Goal: Task Accomplishment & Management: Use online tool/utility

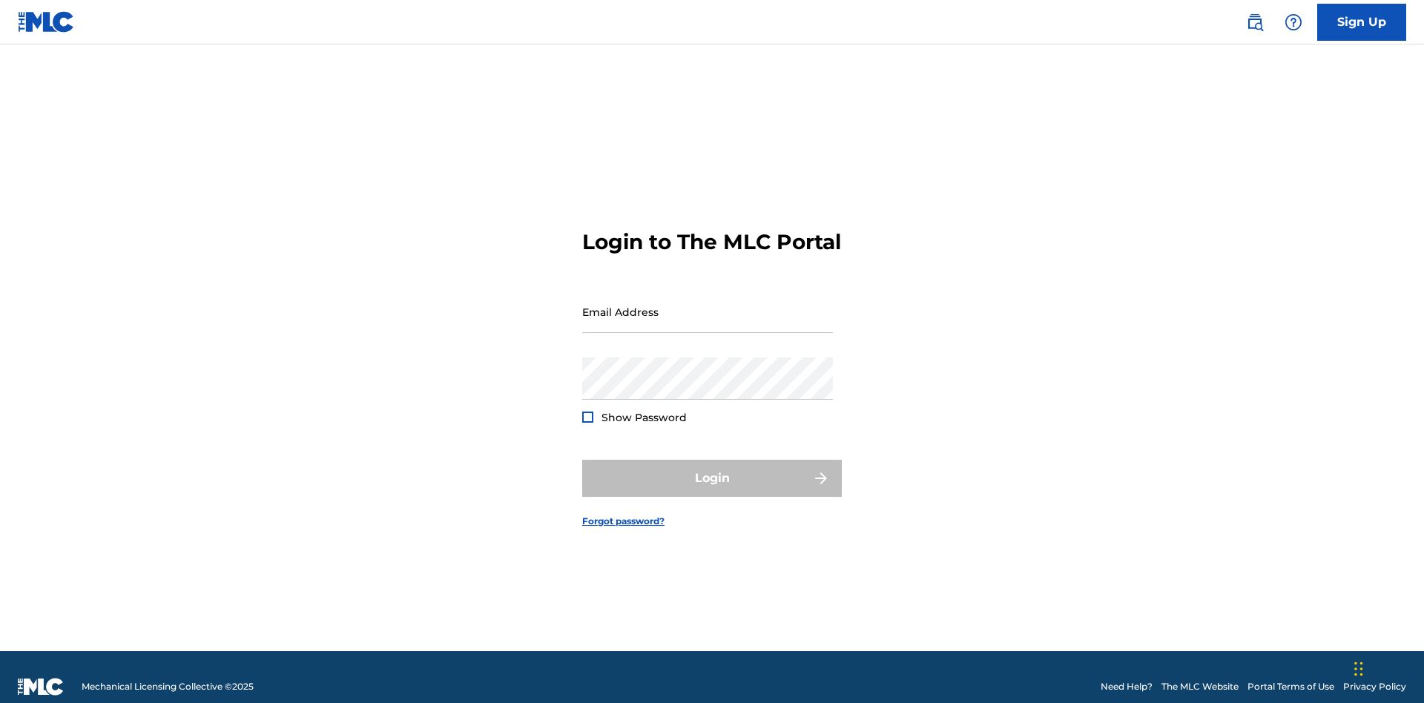
scroll to position [19, 0]
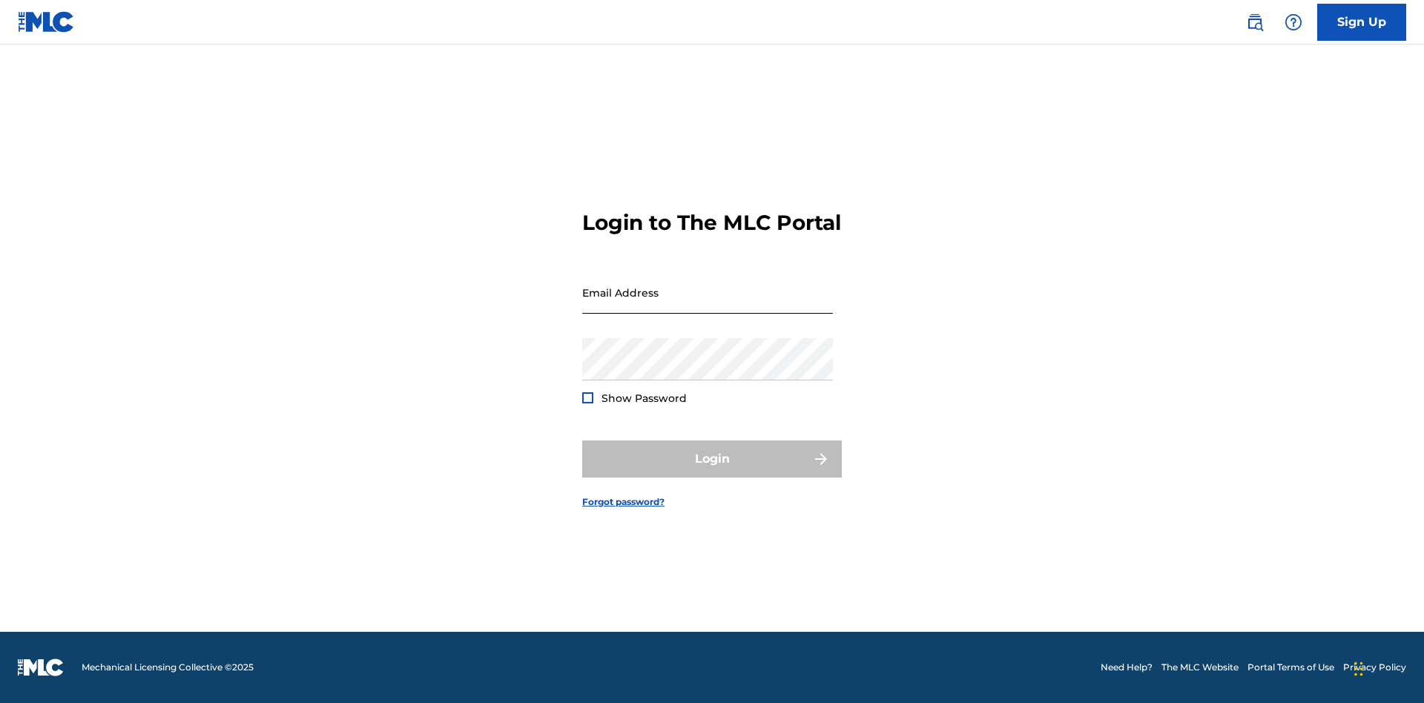
click at [708, 305] on input "Email Address" at bounding box center [707, 293] width 251 height 42
type input "Duke.McTesterson@gmail.com"
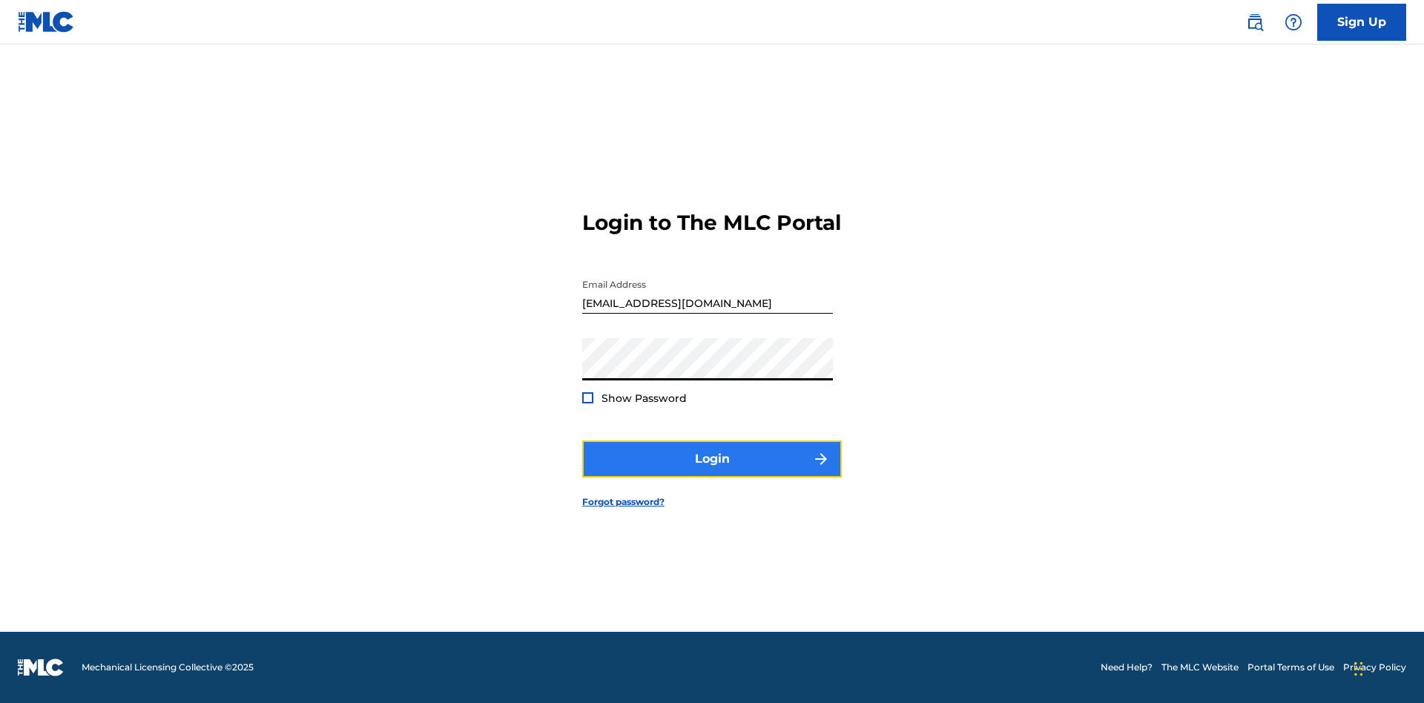
click at [712, 472] on button "Login" at bounding box center [712, 459] width 260 height 37
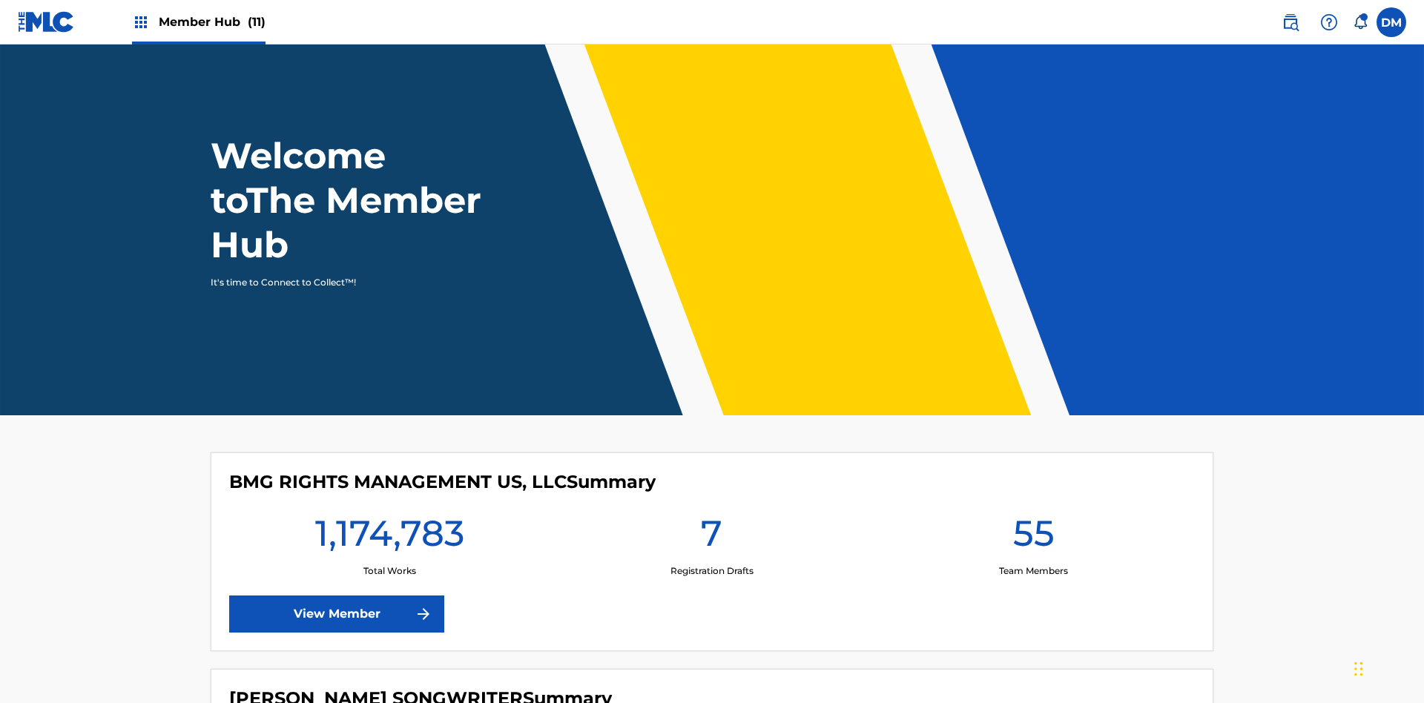
click at [198, 22] on span "Member Hub (11)" at bounding box center [212, 21] width 107 height 17
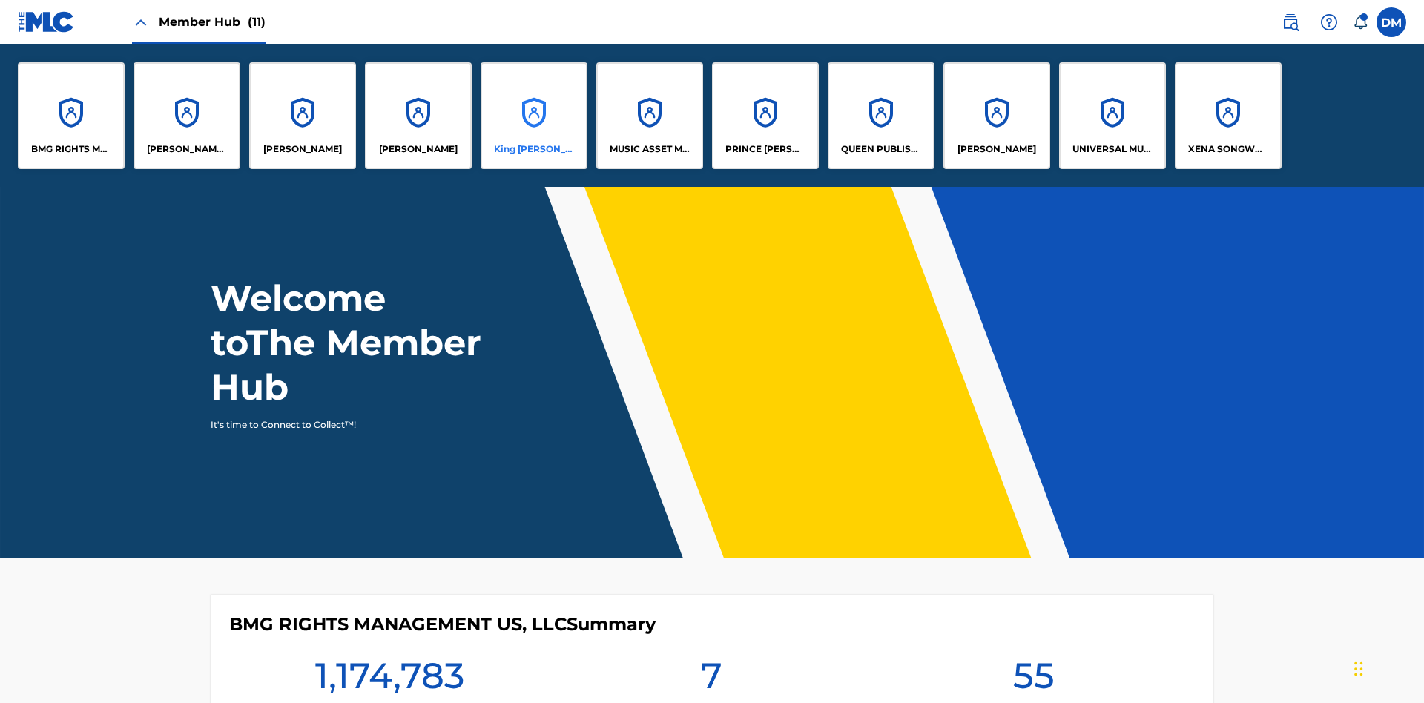
click at [533, 149] on p "King McTesterson" at bounding box center [534, 148] width 81 height 13
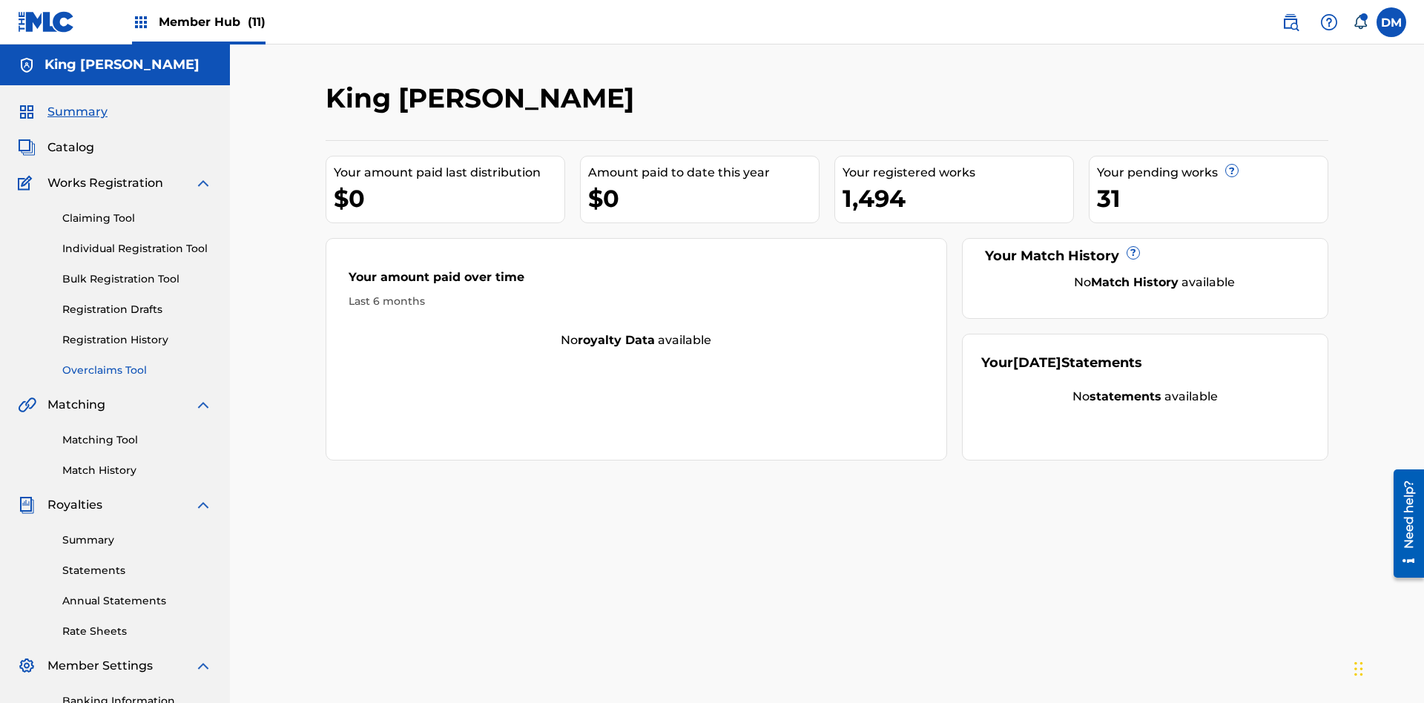
click at [137, 363] on link "Overclaims Tool" at bounding box center [137, 371] width 150 height 16
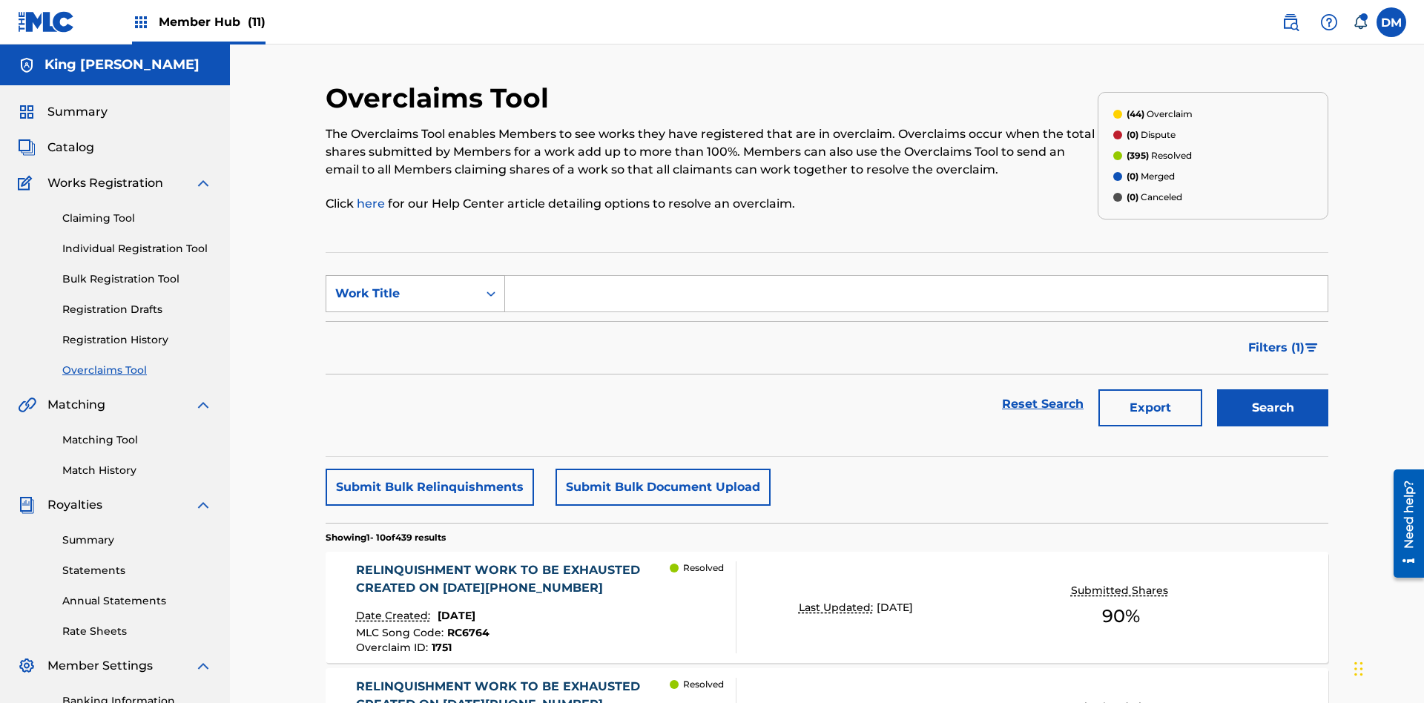
click at [402, 285] on div "Work Title" at bounding box center [402, 294] width 134 height 18
click at [415, 349] on div "Overclaim ID" at bounding box center [415, 367] width 178 height 37
click at [1273, 389] on button "Search" at bounding box center [1272, 407] width 111 height 37
